Goal: Obtain resource: Obtain resource

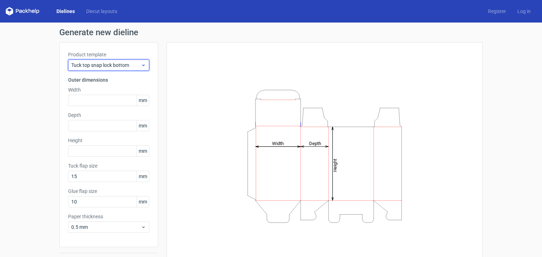
click at [131, 68] on span "Tuck top snap lock bottom" at bounding box center [105, 65] width 69 height 7
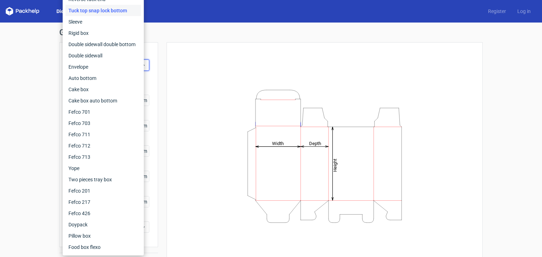
click at [159, 62] on div "Height Depth Width" at bounding box center [320, 156] width 324 height 228
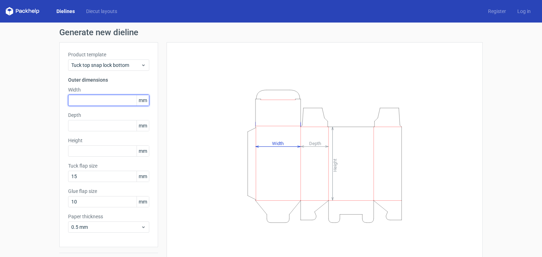
click at [115, 101] on input "text" at bounding box center [108, 100] width 81 height 11
type input "1"
click at [115, 101] on input "text" at bounding box center [108, 100] width 81 height 11
click at [106, 98] on input "text" at bounding box center [108, 100] width 81 height 11
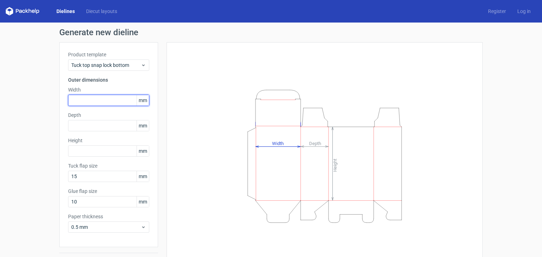
type input "8"
type input "90"
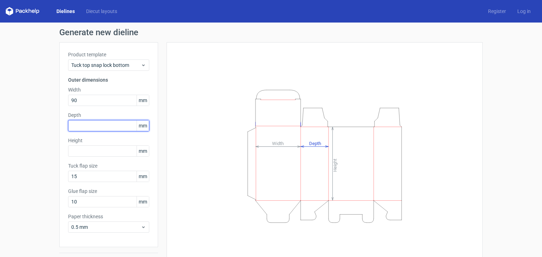
click at [98, 126] on input "text" at bounding box center [108, 125] width 81 height 11
type input "190"
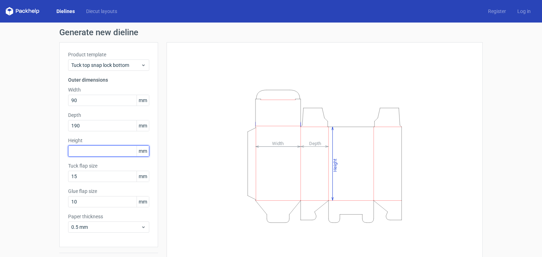
click at [92, 153] on input "text" at bounding box center [108, 151] width 81 height 11
type input "130"
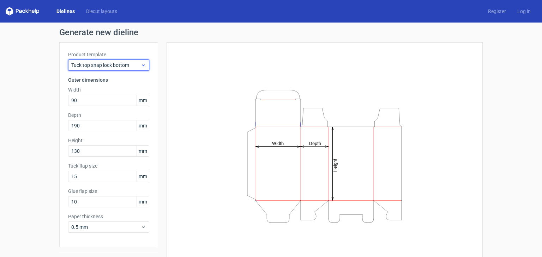
click at [130, 63] on span "Tuck top snap lock bottom" at bounding box center [105, 65] width 69 height 7
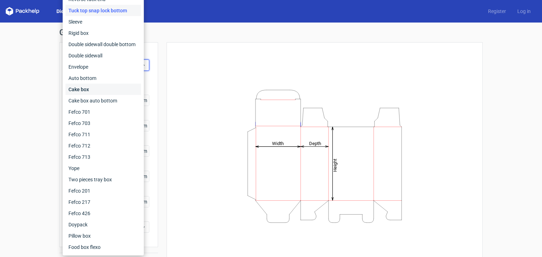
click at [109, 91] on div "Cake box" at bounding box center [103, 89] width 75 height 11
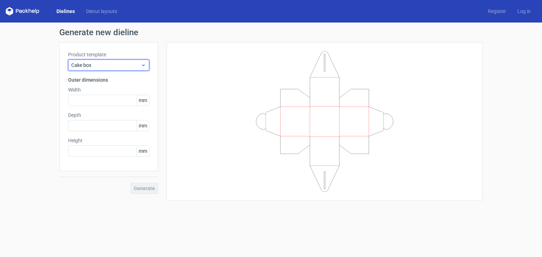
click at [126, 66] on span "Cake box" at bounding box center [105, 65] width 69 height 7
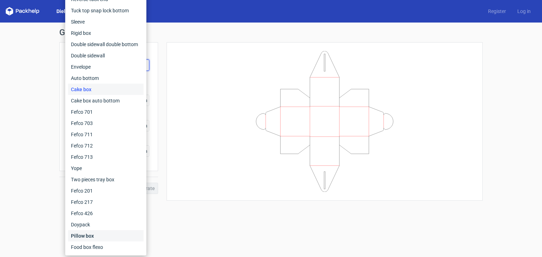
click at [115, 238] on div "Pillow box" at bounding box center [105, 236] width 75 height 11
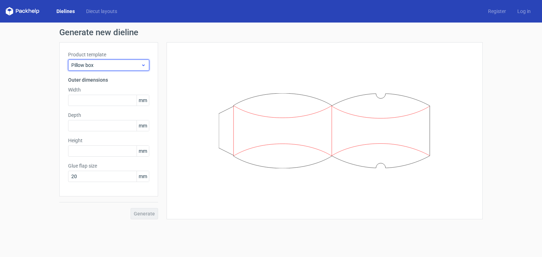
click at [122, 60] on div "Pillow box" at bounding box center [108, 65] width 81 height 11
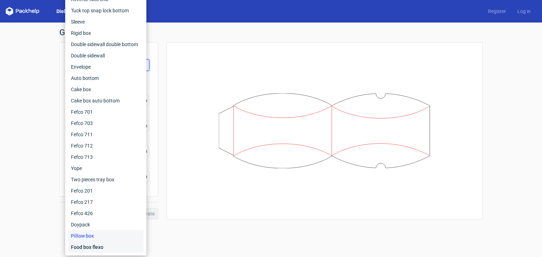
click at [95, 246] on div "Food box flexo" at bounding box center [105, 247] width 75 height 11
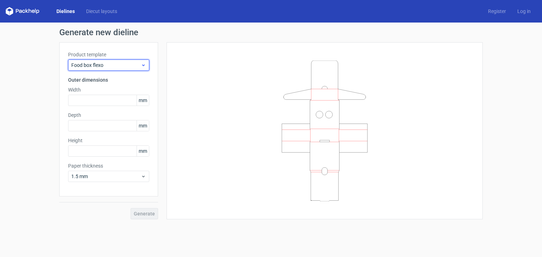
click at [127, 62] on span "Food box flexo" at bounding box center [105, 65] width 69 height 7
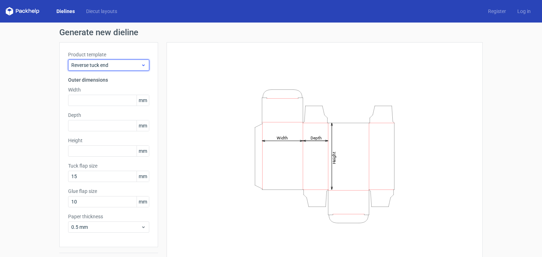
click at [114, 62] on span "Reverse tuck end" at bounding box center [105, 65] width 69 height 7
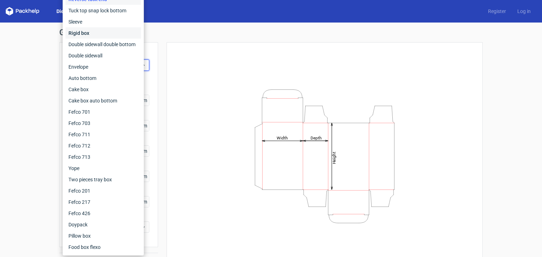
click at [120, 34] on div "Rigid box" at bounding box center [103, 33] width 75 height 11
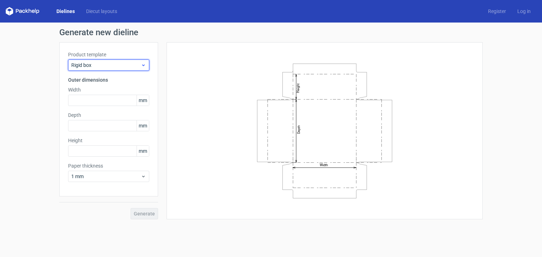
click at [127, 68] on span "Rigid box" at bounding box center [105, 65] width 69 height 7
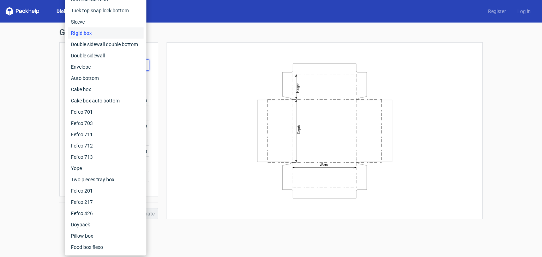
click at [195, 26] on div "Generate new dieline Product template Rigid box Outer dimensions Width mm Depth…" at bounding box center [271, 124] width 542 height 203
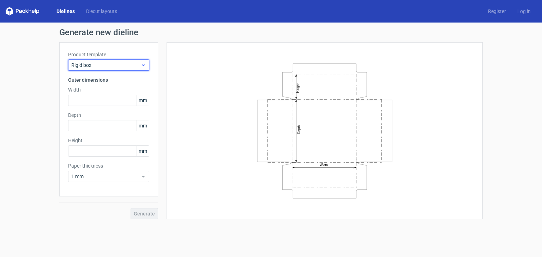
click at [120, 60] on div "Rigid box" at bounding box center [108, 65] width 81 height 11
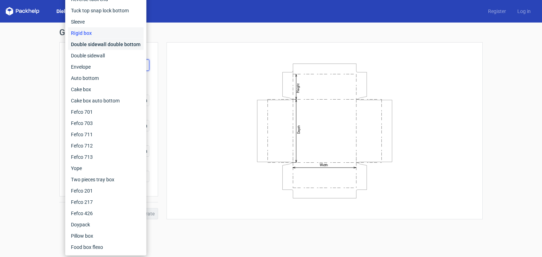
click at [126, 46] on div "Double sidewall double bottom" at bounding box center [105, 44] width 75 height 11
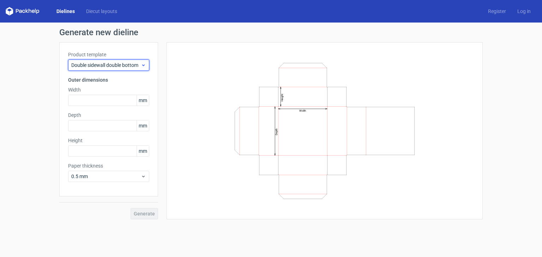
click at [126, 66] on span "Double sidewall double bottom" at bounding box center [105, 65] width 69 height 7
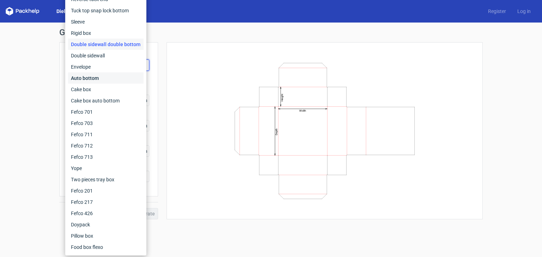
click at [122, 76] on div "Auto bottom" at bounding box center [105, 78] width 75 height 11
